Goal: Task Accomplishment & Management: Manage account settings

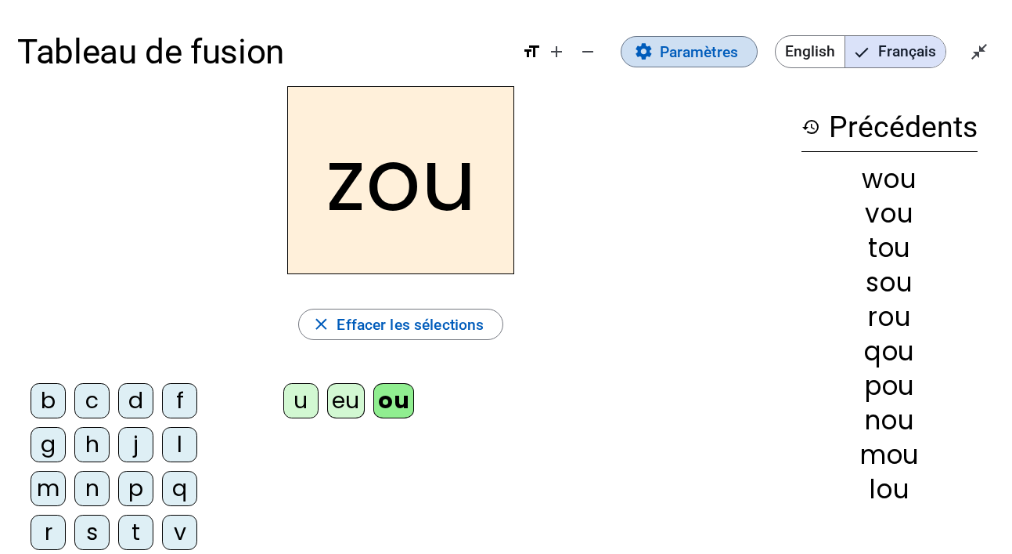
click at [686, 54] on span "Paramètres" at bounding box center [699, 52] width 78 height 26
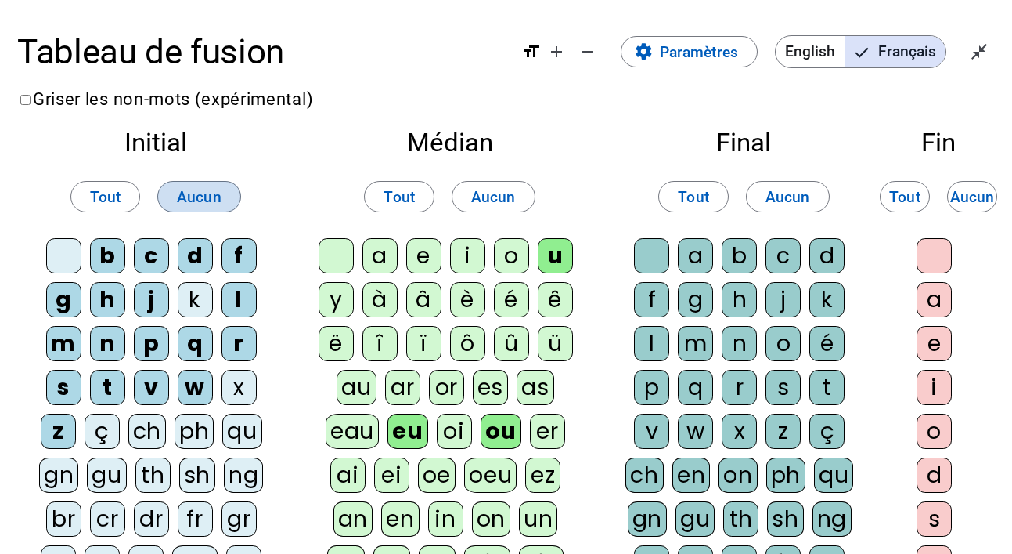
click at [215, 187] on span "Aucun" at bounding box center [199, 197] width 45 height 26
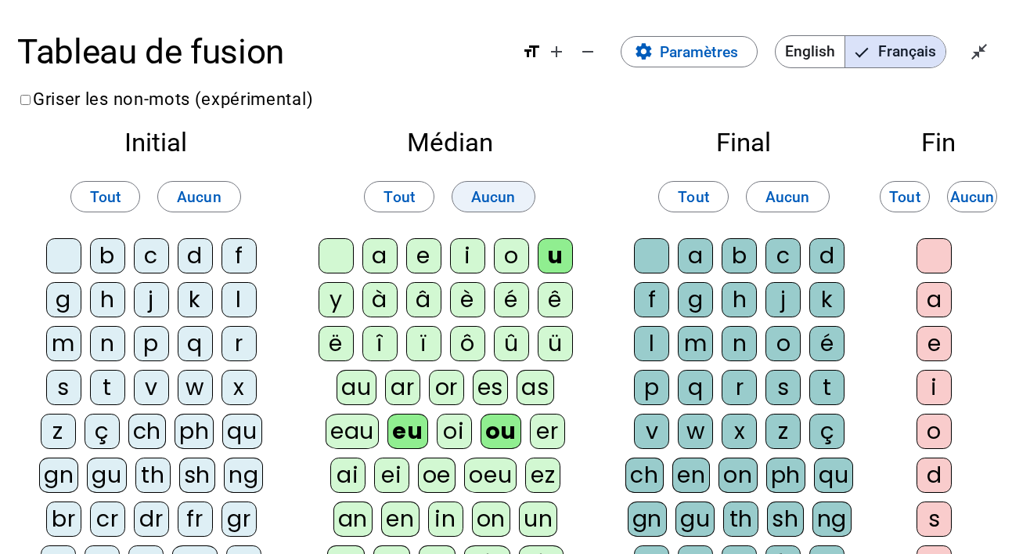
click at [480, 200] on span "Aucun" at bounding box center [493, 197] width 45 height 26
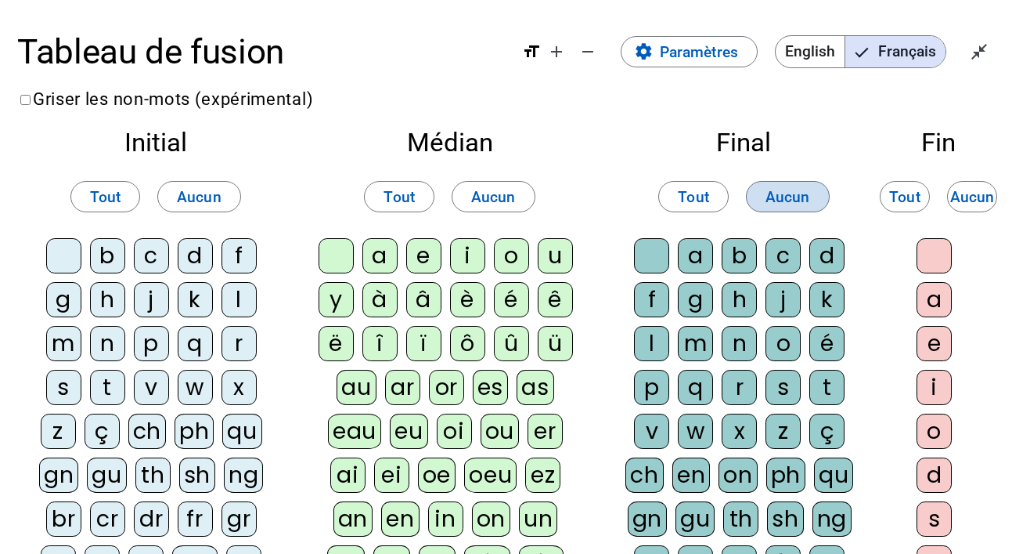
click at [784, 197] on span "Aucun" at bounding box center [788, 197] width 45 height 26
click at [973, 193] on span "Aucun" at bounding box center [973, 197] width 45 height 26
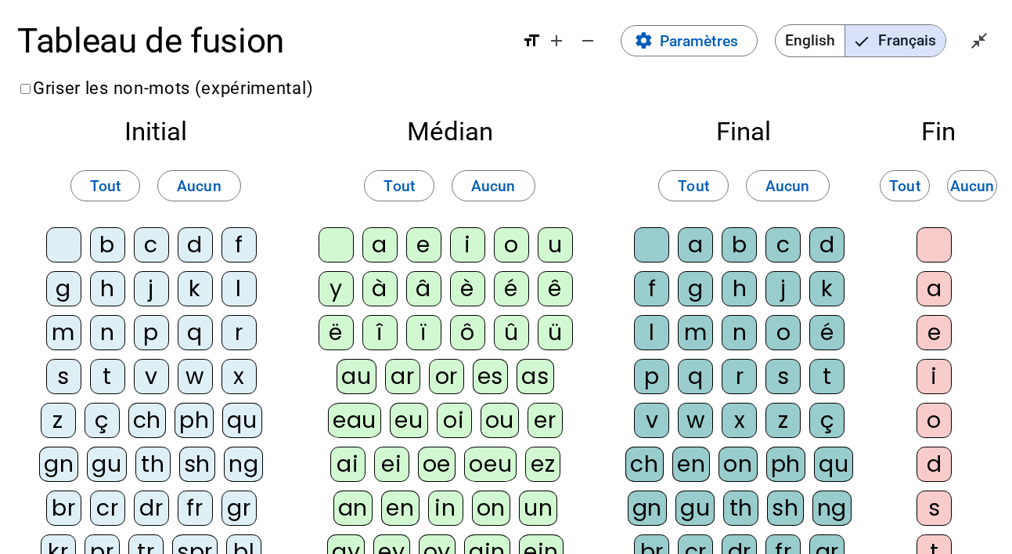
scroll to position [6, 0]
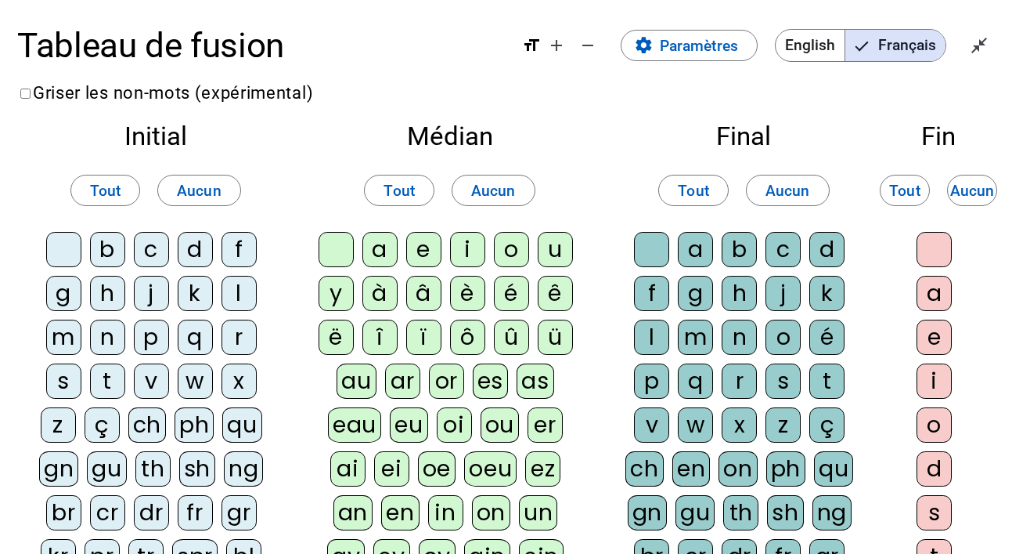
click at [383, 253] on div "a" at bounding box center [380, 249] width 35 height 35
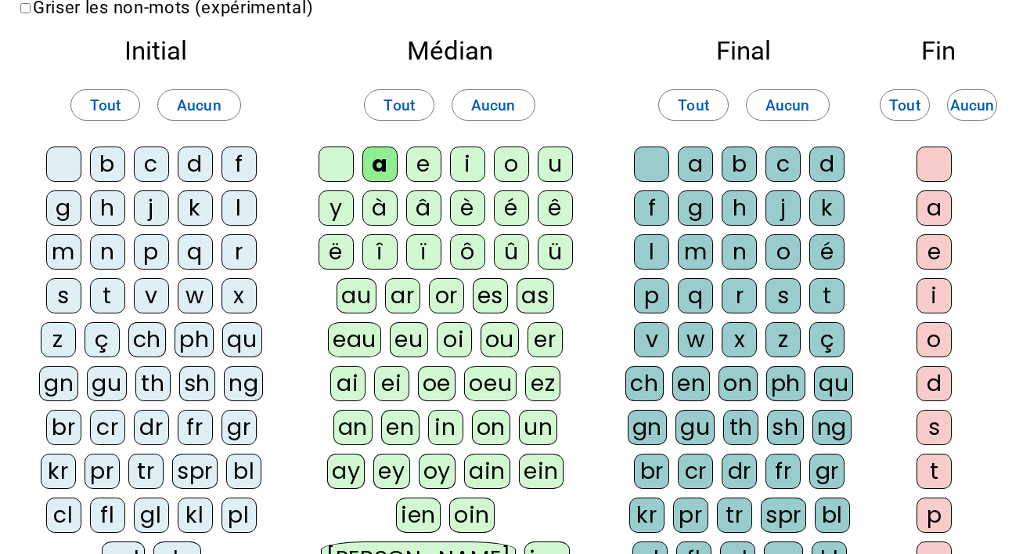
scroll to position [94, 0]
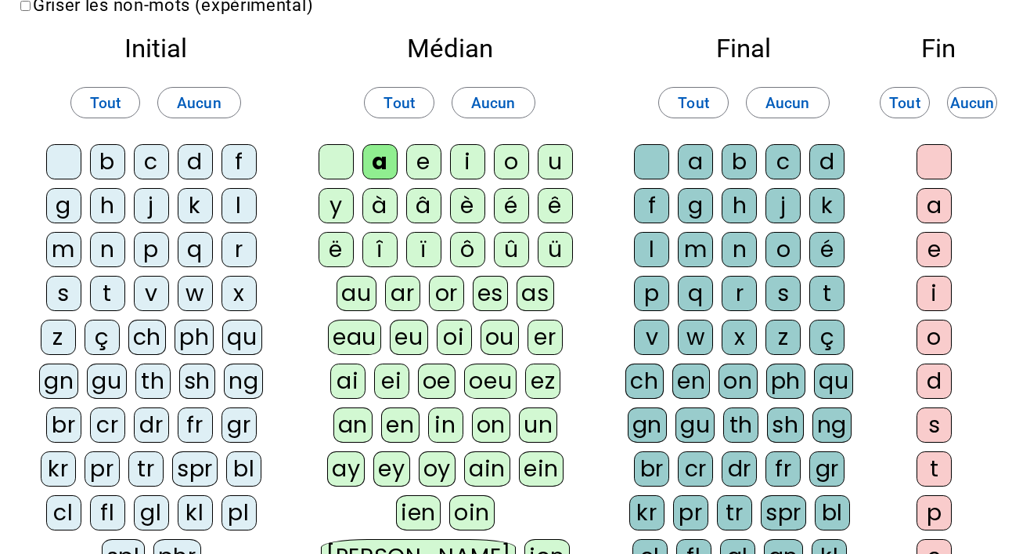
click at [383, 165] on div "a" at bounding box center [380, 161] width 35 height 35
click at [385, 162] on div "a" at bounding box center [380, 161] width 35 height 35
click at [106, 161] on div "b" at bounding box center [107, 161] width 35 height 35
click at [786, 164] on div "c" at bounding box center [783, 161] width 35 height 35
click at [650, 200] on div "f" at bounding box center [651, 205] width 35 height 35
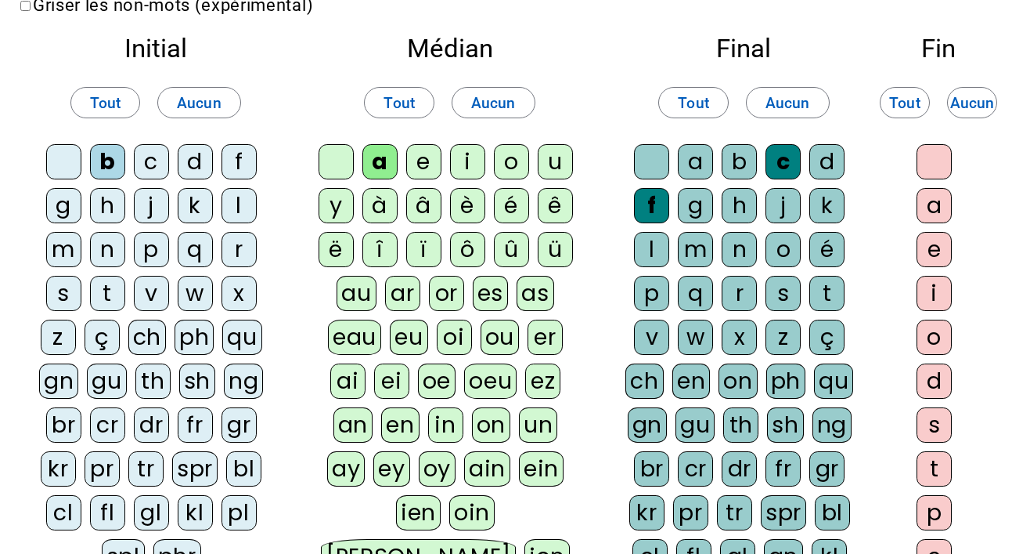
click at [654, 250] on div "l" at bounding box center [651, 249] width 35 height 35
click at [693, 256] on div "m" at bounding box center [695, 249] width 35 height 35
click at [655, 291] on div "p" at bounding box center [651, 293] width 35 height 35
click at [655, 341] on div "v" at bounding box center [651, 336] width 35 height 35
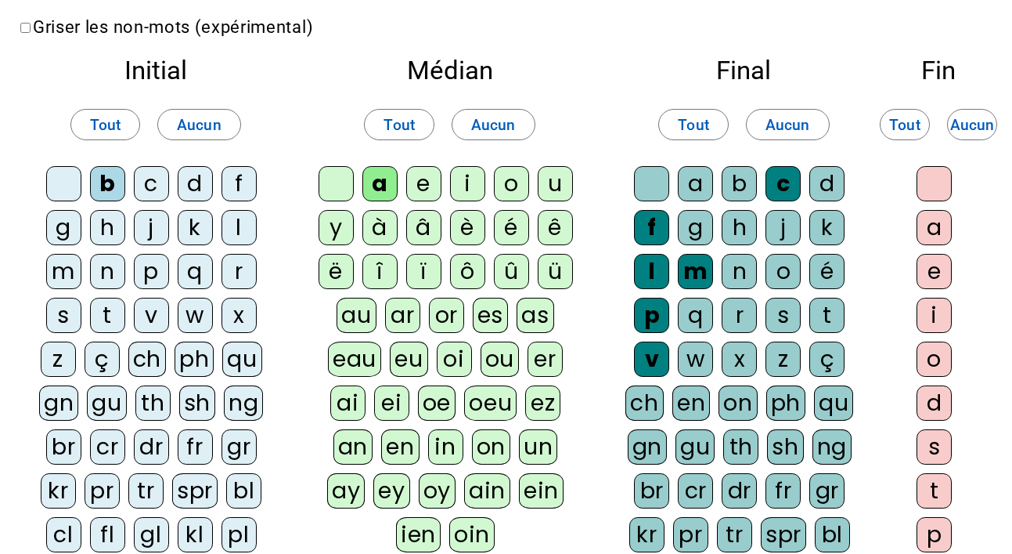
scroll to position [67, 0]
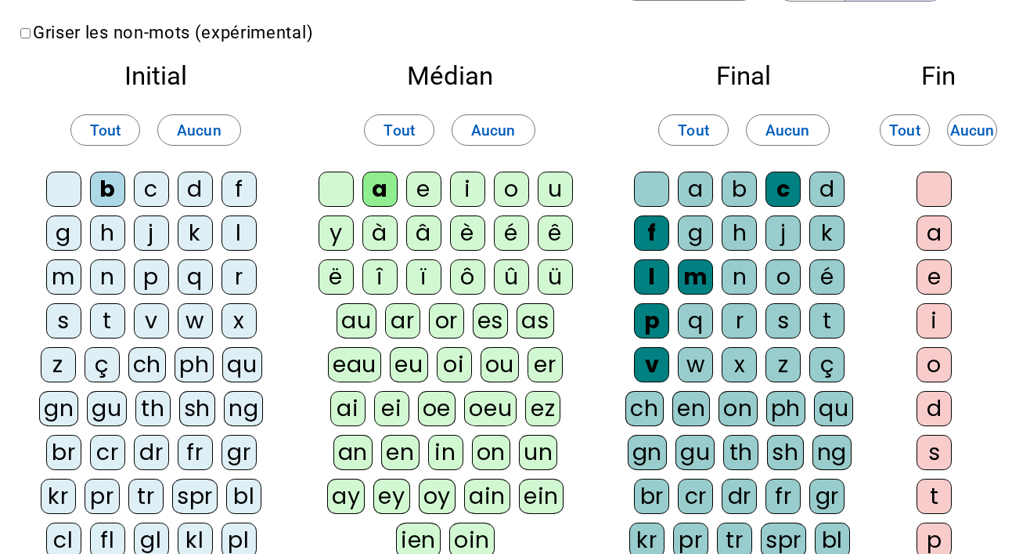
click at [65, 276] on div "m" at bounding box center [63, 276] width 35 height 35
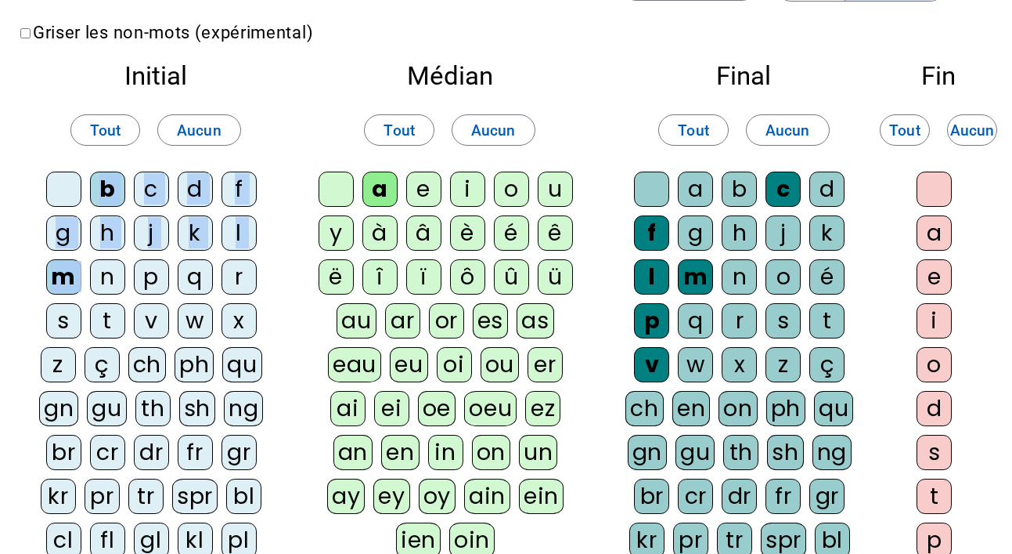
drag, startPoint x: 104, startPoint y: 276, endPoint x: 119, endPoint y: 8, distance: 269.0
